Goal: Task Accomplishment & Management: Use online tool/utility

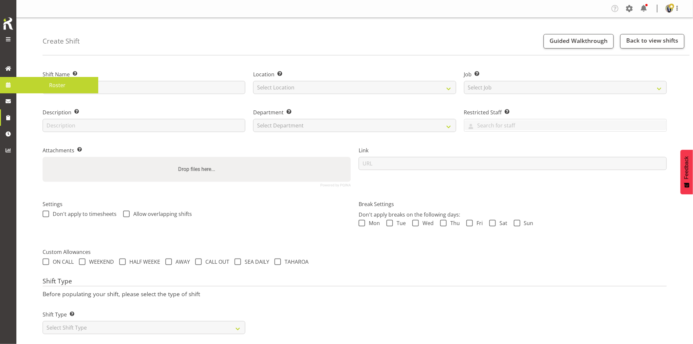
click at [14, 85] on link at bounding box center [8, 85] width 16 height 16
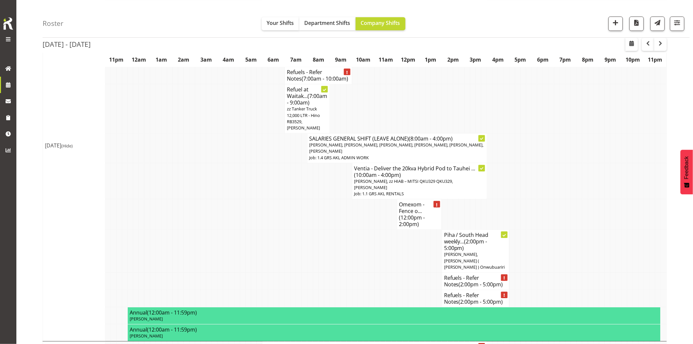
scroll to position [618, 0]
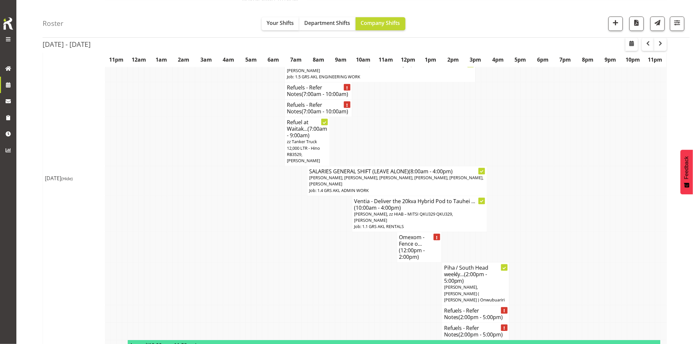
click at [230, 232] on td at bounding box center [232, 247] width 6 height 30
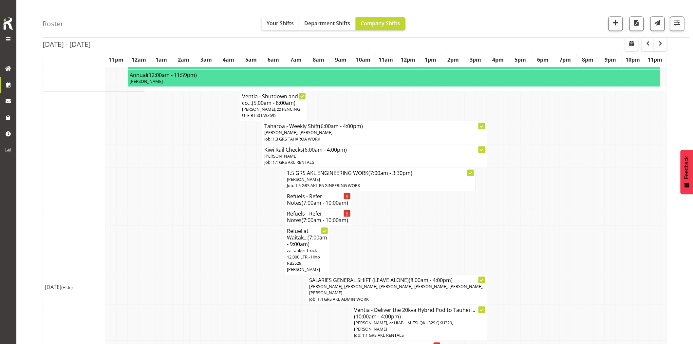
scroll to position [437, 0]
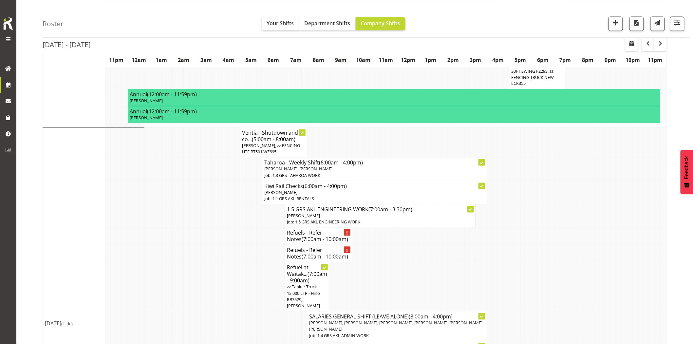
click at [228, 245] on td at bounding box center [226, 253] width 6 height 17
click at [315, 230] on h4 "Refuels - Refer Notes (7:00am - 10:00am)" at bounding box center [318, 236] width 63 height 13
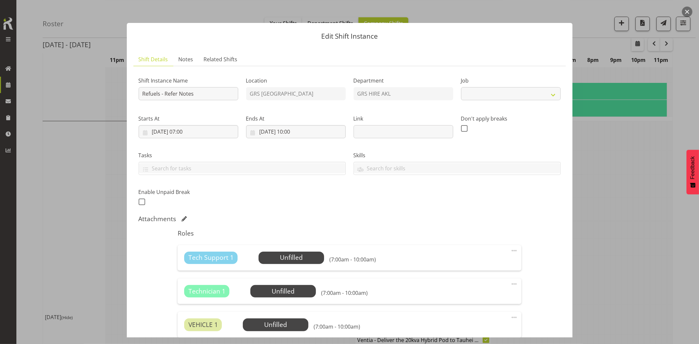
select select "9"
click at [192, 65] on link "Notes" at bounding box center [185, 59] width 25 height 13
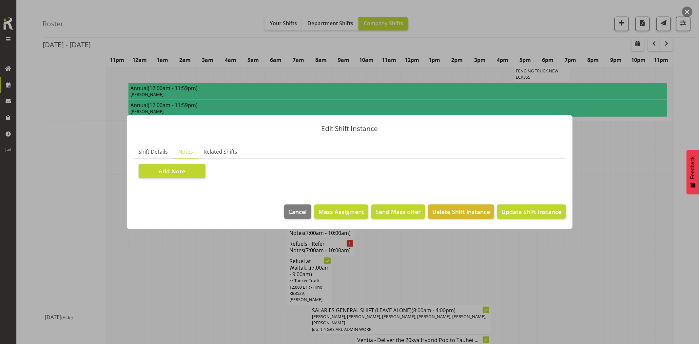
click at [688, 12] on button "button" at bounding box center [687, 12] width 10 height 10
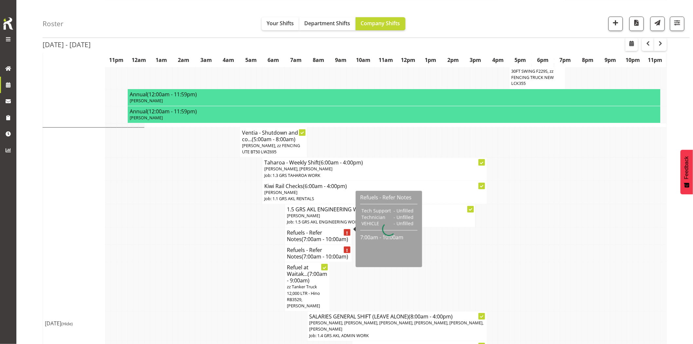
click at [314, 253] on span "(7:00am - 10:00am)" at bounding box center [325, 256] width 47 height 7
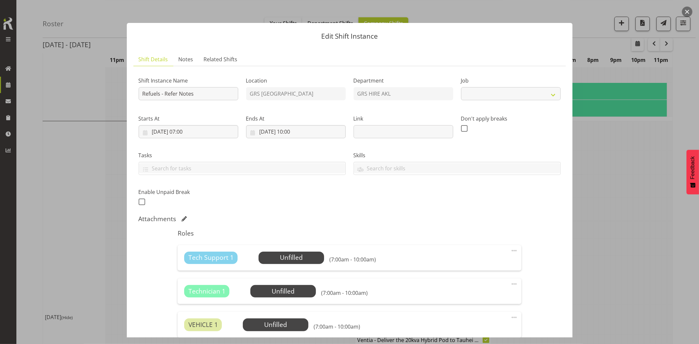
select select "9"
click at [189, 59] on span "Notes" at bounding box center [185, 59] width 15 height 8
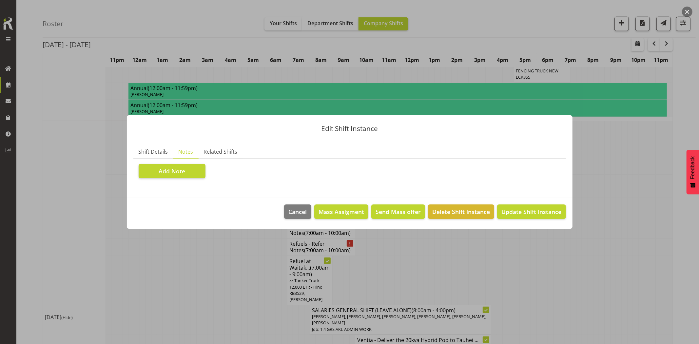
drag, startPoint x: 685, startPoint y: 8, endPoint x: 653, endPoint y: 41, distance: 45.6
click at [685, 9] on button "button" at bounding box center [687, 12] width 10 height 10
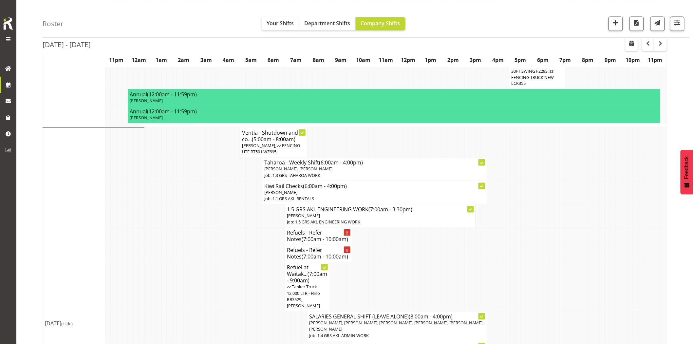
click at [476, 262] on td at bounding box center [479, 286] width 6 height 49
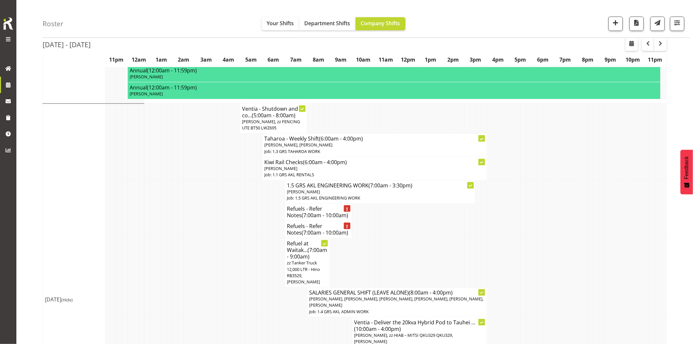
scroll to position [473, 0]
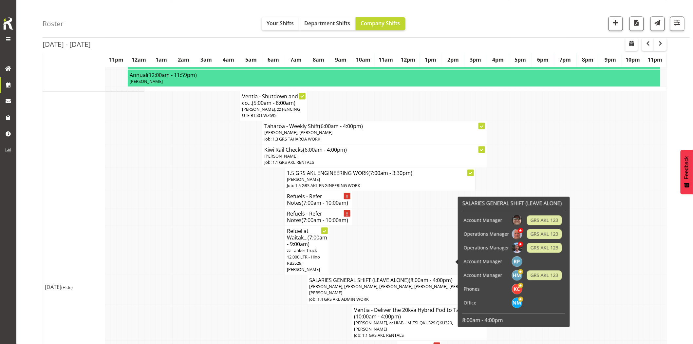
click at [207, 275] on td at bounding box center [209, 290] width 6 height 30
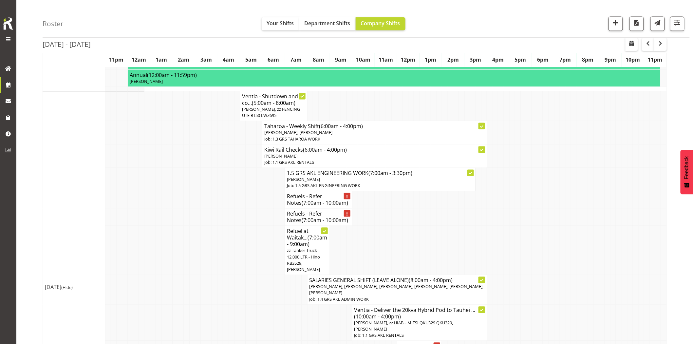
scroll to position [509, 0]
